Goal: Task Accomplishment & Management: Use online tool/utility

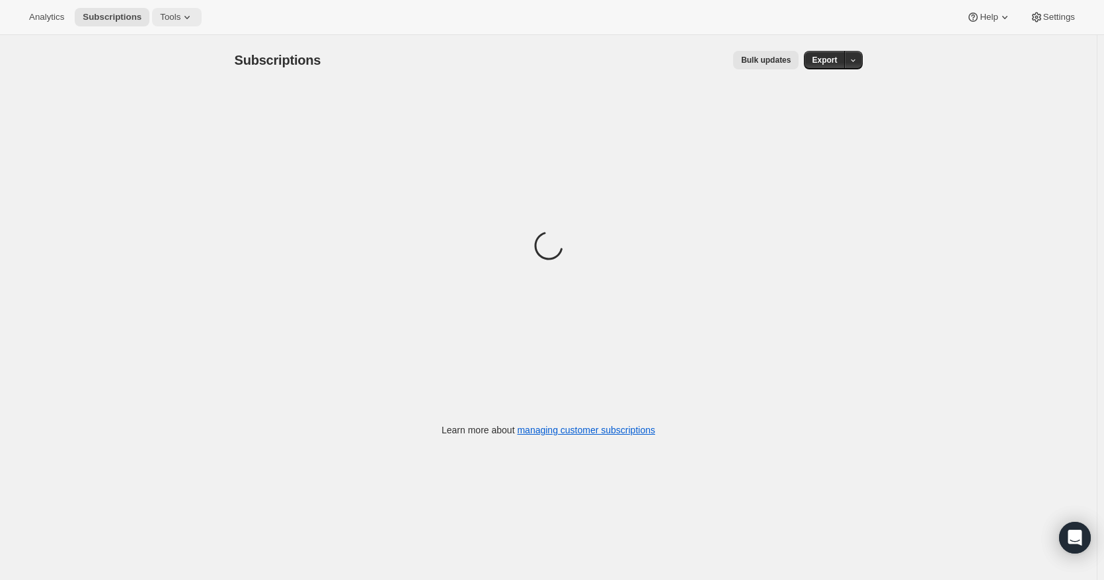
click at [180, 21] on icon at bounding box center [186, 17] width 13 height 13
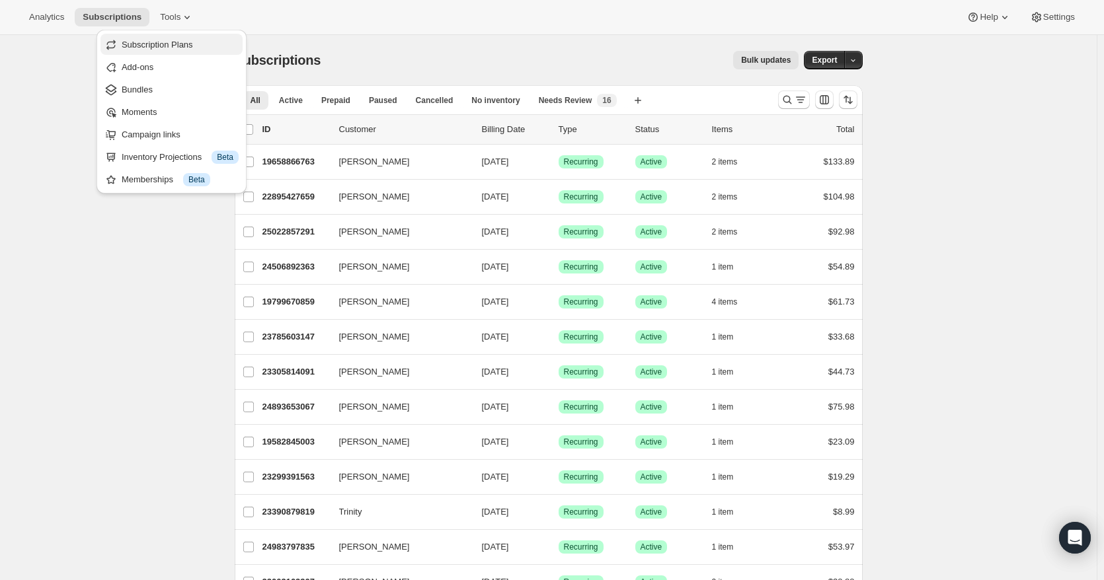
click at [169, 50] on span "Subscription Plans" at bounding box center [180, 44] width 117 height 13
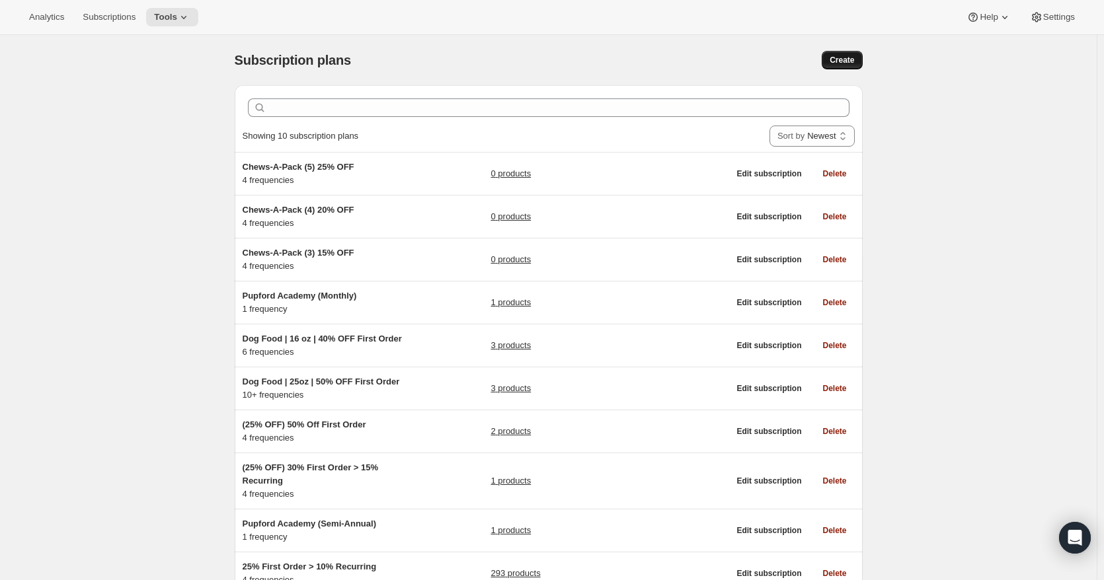
click at [854, 61] on span "Create" at bounding box center [842, 60] width 24 height 11
select select "WEEK"
select select "MONTH"
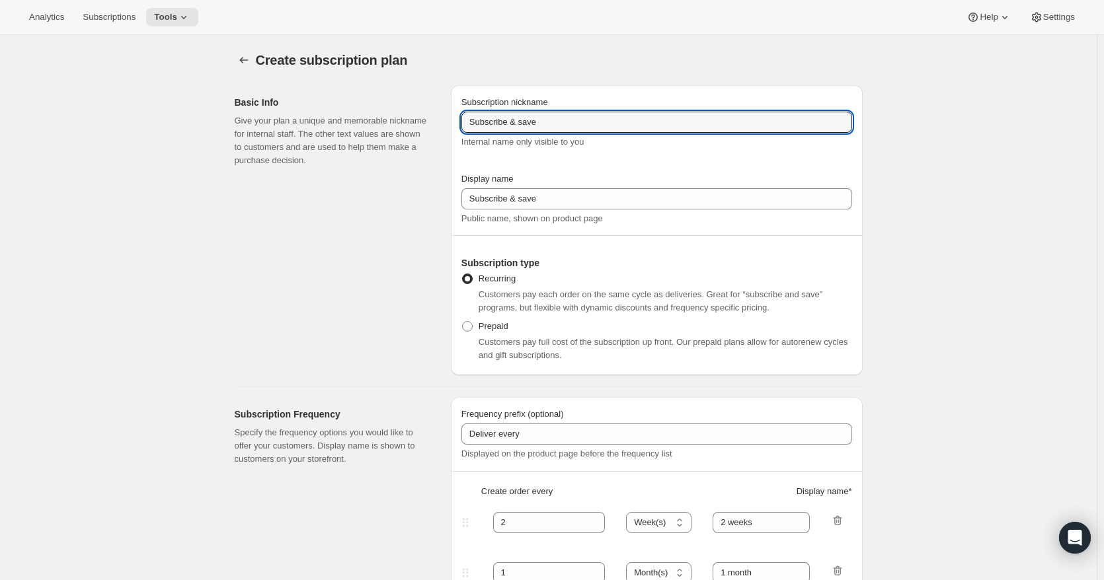
drag, startPoint x: 560, startPoint y: 122, endPoint x: 393, endPoint y: 120, distance: 166.6
click at [393, 120] on div "Basic Info Give your plan a unique and memorable nickname for internal staff. T…" at bounding box center [543, 225] width 639 height 301
type input "L"
type input "{"
type input "Pupford Academy Lifetime Access"
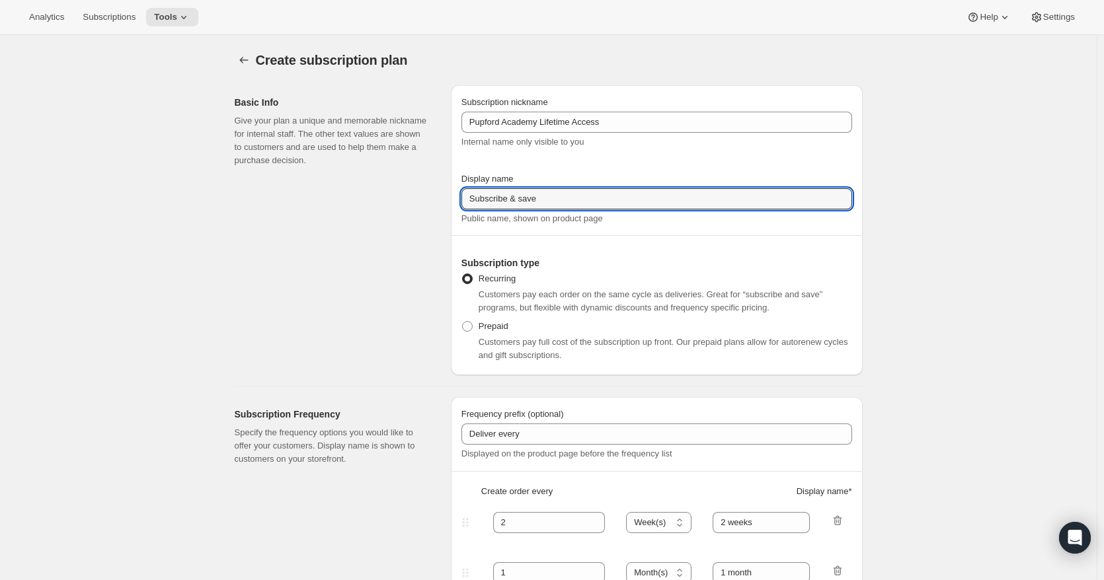
drag, startPoint x: 559, startPoint y: 196, endPoint x: 433, endPoint y: 196, distance: 126.3
click at [433, 196] on div "Basic Info Give your plan a unique and memorable nickname for internal staff. T…" at bounding box center [543, 225] width 639 height 301
type input "Lifetime Access"
click at [473, 328] on span at bounding box center [467, 326] width 11 height 11
click at [463, 322] on input "Prepaid" at bounding box center [462, 321] width 1 height 1
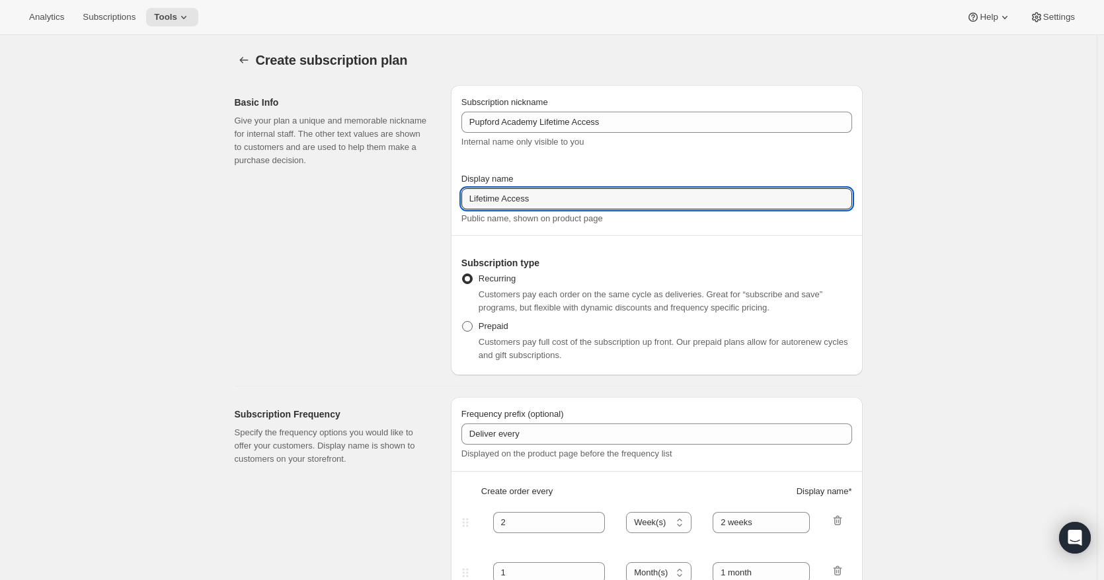
radio input "true"
select select "MONTH"
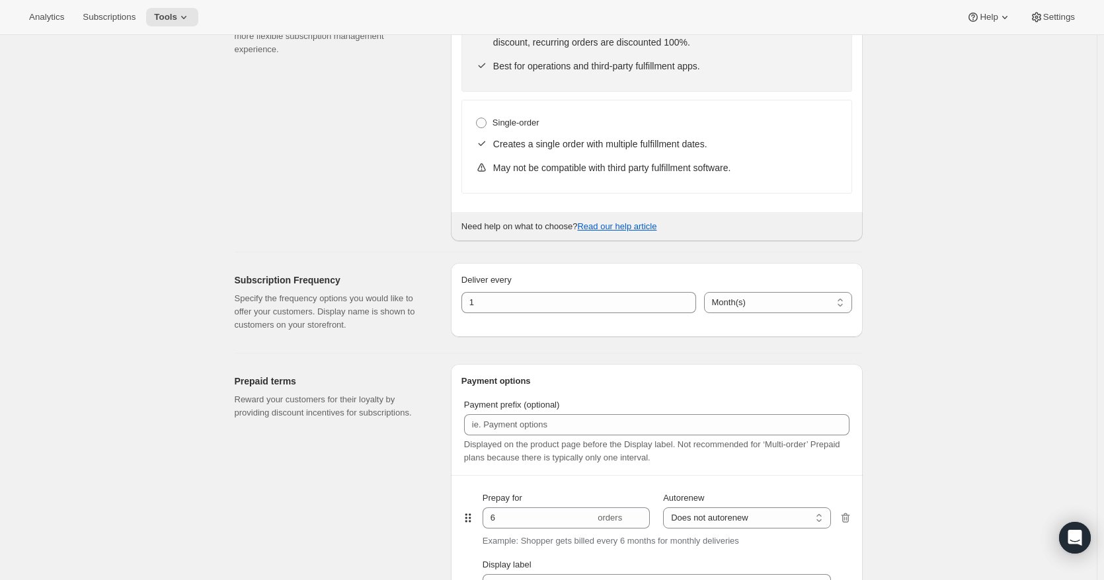
scroll to position [463, 0]
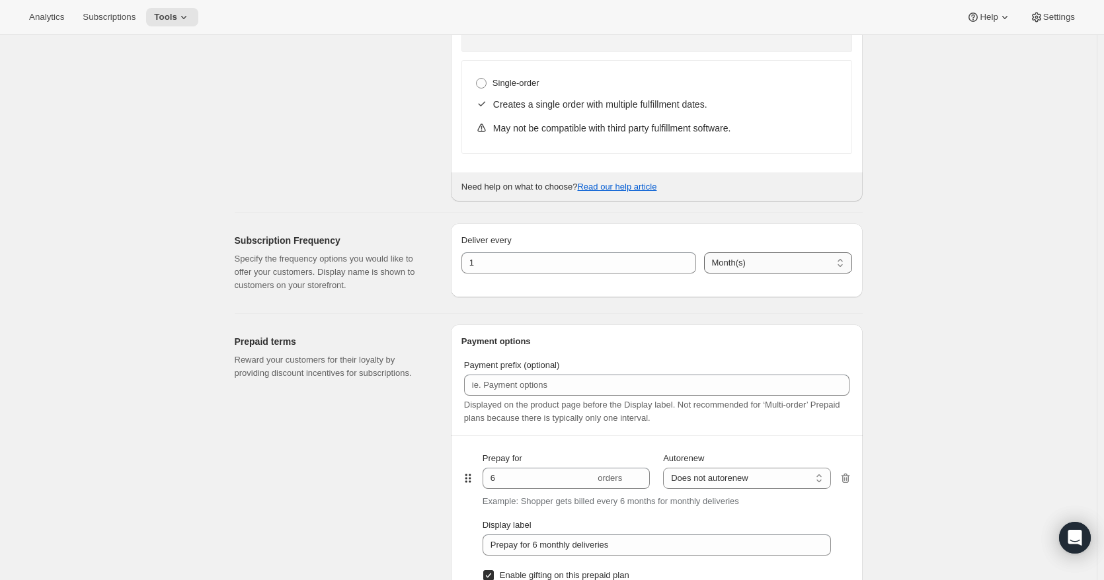
click at [763, 258] on select "Day(s) Week(s) Month(s) Year(s)" at bounding box center [778, 263] width 148 height 21
click at [762, 263] on select "Day(s) Week(s) Month(s) Year(s)" at bounding box center [778, 263] width 148 height 21
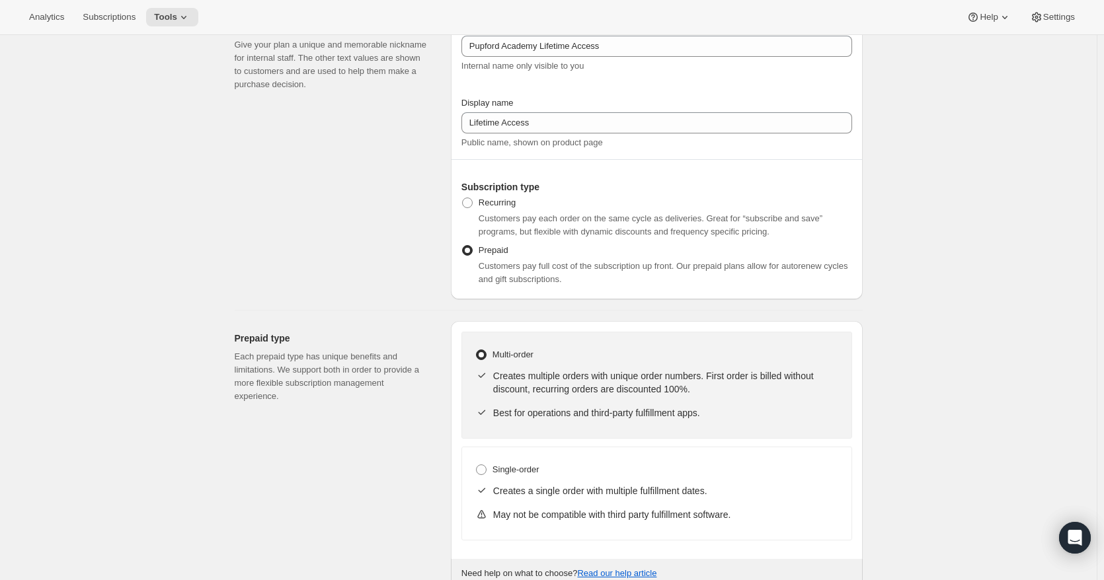
scroll to position [66, 0]
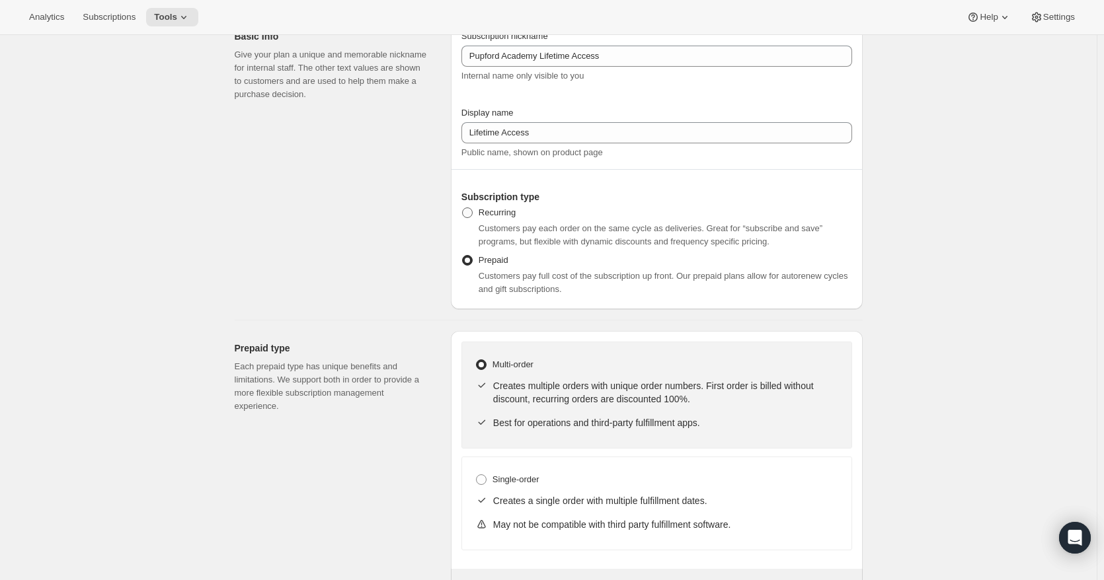
click at [473, 212] on span at bounding box center [467, 213] width 11 height 11
click at [463, 208] on input "Recurring" at bounding box center [462, 208] width 1 height 1
radio input "true"
select select "WEEK"
select select "MONTH"
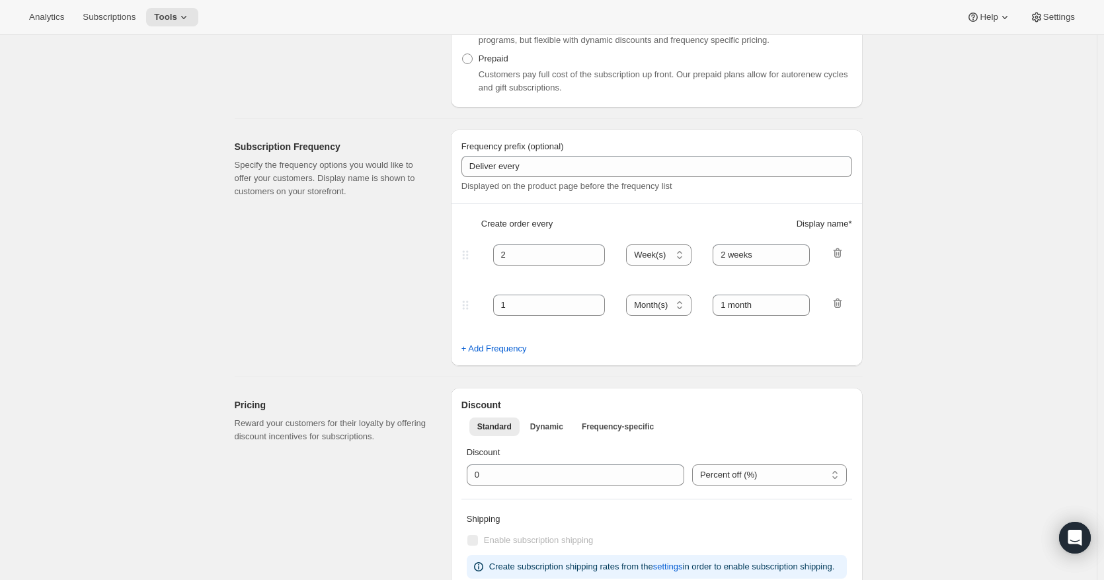
scroll to position [331, 0]
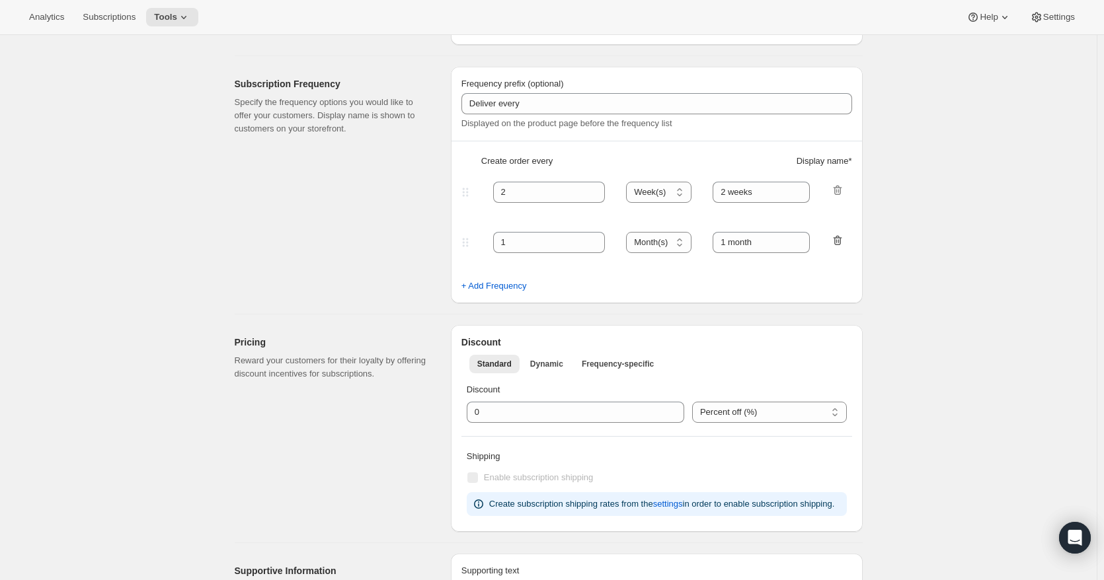
click at [842, 239] on icon "button" at bounding box center [837, 240] width 13 height 13
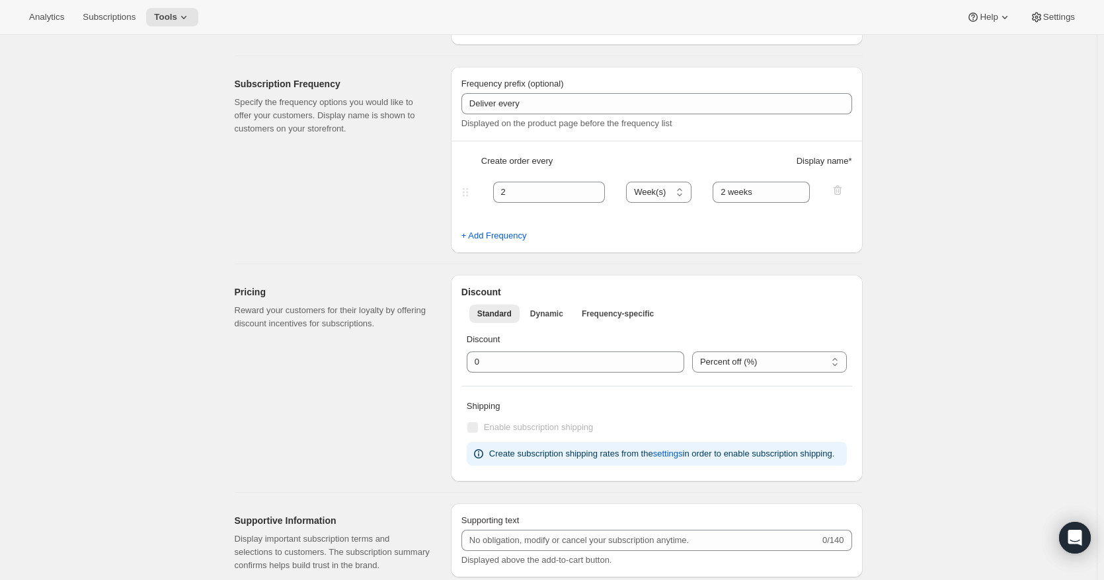
click at [842, 191] on div at bounding box center [837, 192] width 13 height 17
click at [534, 190] on input "2" at bounding box center [539, 192] width 93 height 21
click at [666, 191] on select "Day(s) Week(s) Month(s) Year(s)" at bounding box center [658, 192] width 65 height 21
click at [886, 196] on div "Create subscription plan. This page is ready Create subscription plan Basic Inf…" at bounding box center [548, 452] width 1097 height 1497
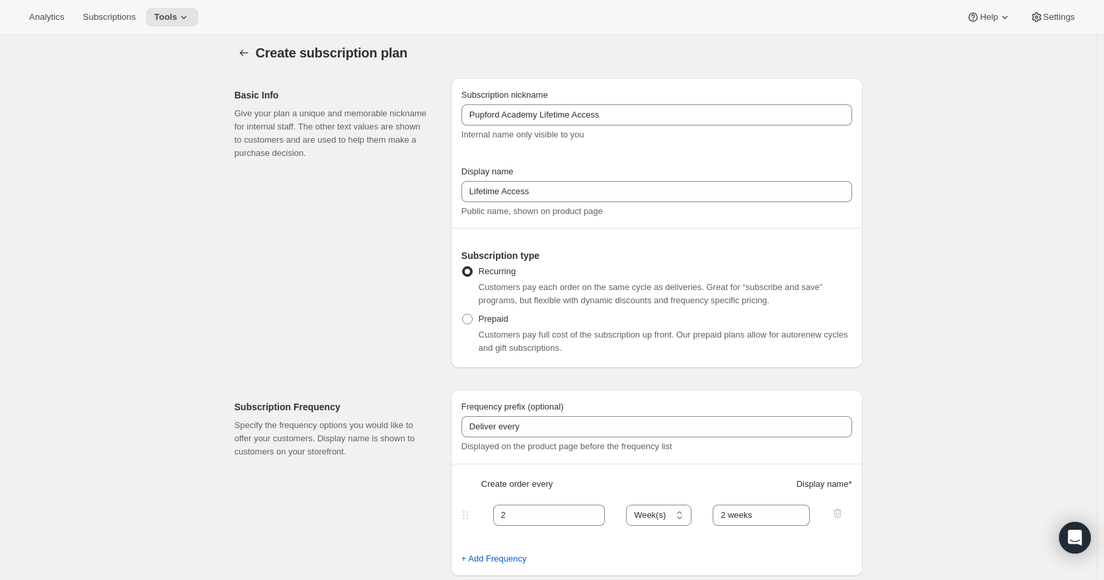
scroll to position [0, 0]
